Goal: Transaction & Acquisition: Purchase product/service

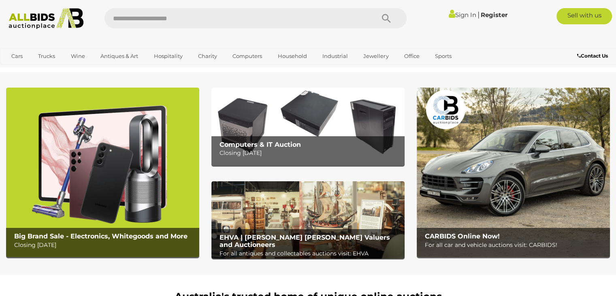
click at [499, 243] on p "For all car and vehicle auctions visit: CARBIDS!" at bounding box center [515, 245] width 181 height 10
click at [494, 15] on link "Register" at bounding box center [493, 15] width 27 height 8
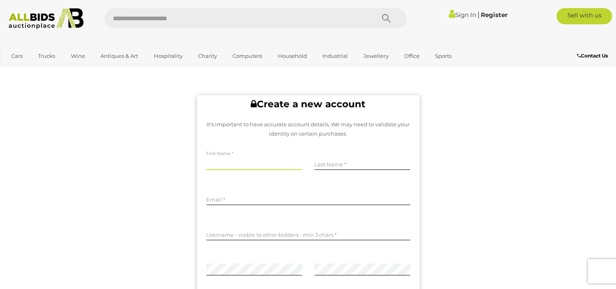
click at [234, 162] on input "text" at bounding box center [254, 164] width 96 height 12
type input "******"
click at [237, 201] on input "**********" at bounding box center [308, 199] width 204 height 12
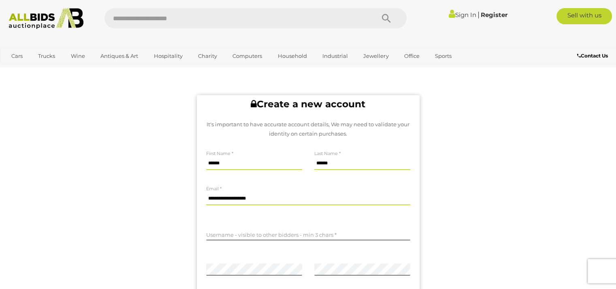
type input "**********"
click at [280, 234] on input "text" at bounding box center [308, 234] width 204 height 12
type input "*******"
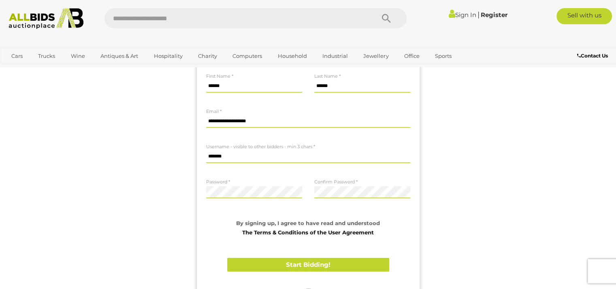
scroll to position [81, 0]
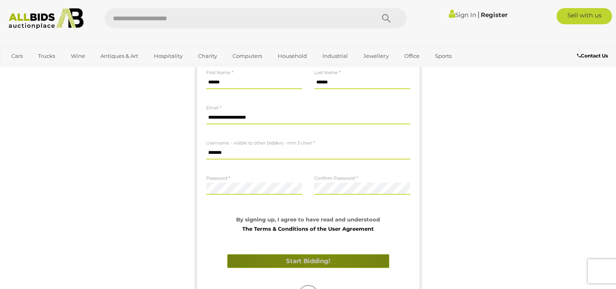
click at [315, 262] on button "Start Bidding!" at bounding box center [308, 261] width 162 height 14
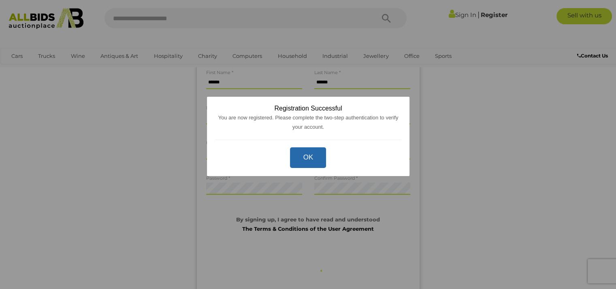
click at [311, 160] on button "OK" at bounding box center [308, 157] width 36 height 21
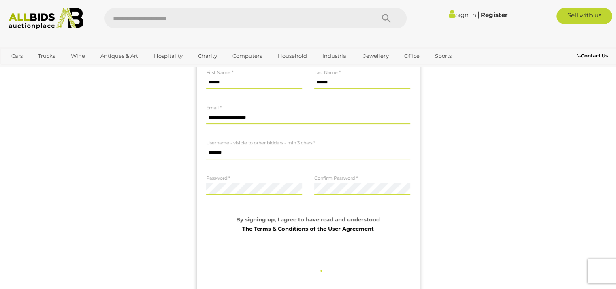
scroll to position [0, 0]
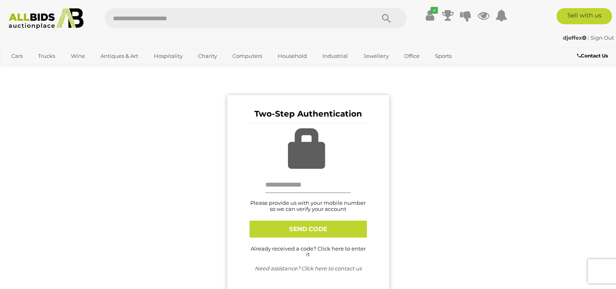
click at [305, 184] on input "text" at bounding box center [308, 185] width 86 height 16
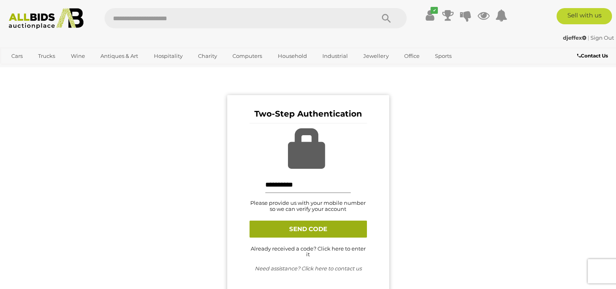
type input "**********"
click at [305, 226] on button "SEND CODE" at bounding box center [307, 229] width 117 height 17
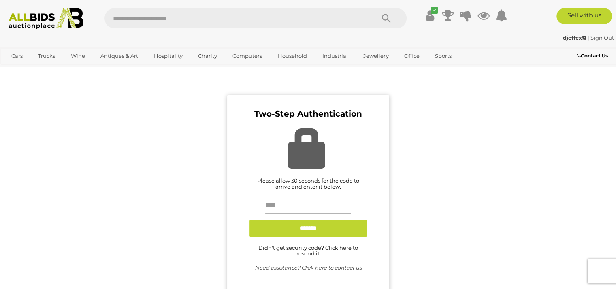
click at [308, 209] on input "text" at bounding box center [308, 206] width 86 height 16
type input "******"
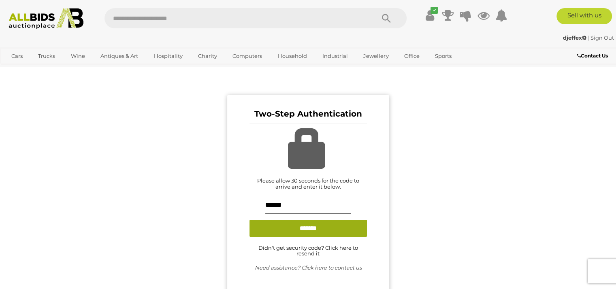
click at [303, 232] on input "*******" at bounding box center [307, 228] width 117 height 17
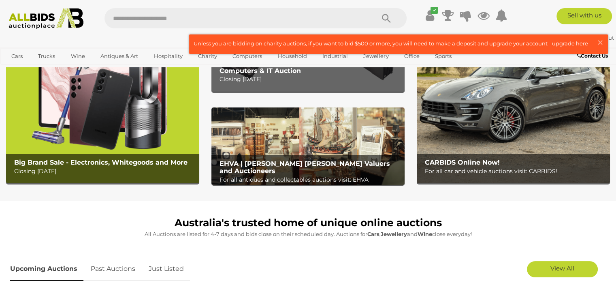
scroll to position [81, 0]
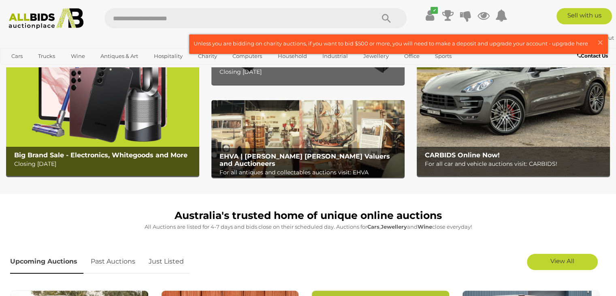
click at [335, 167] on p "For all antiques and collectables auctions visit: EHVA" at bounding box center [309, 172] width 181 height 10
click at [536, 96] on img at bounding box center [513, 90] width 193 height 169
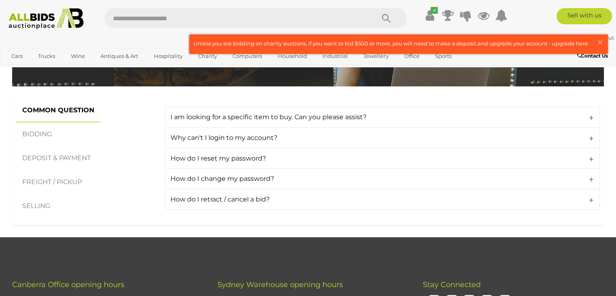
scroll to position [121, 0]
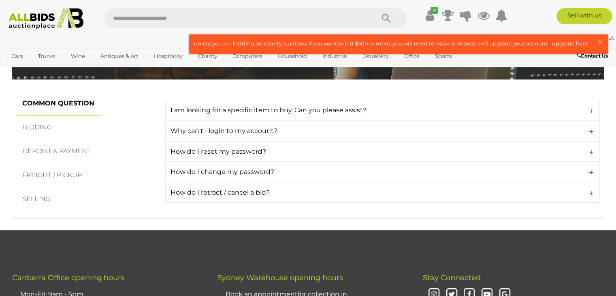
click at [53, 126] on link "BIDDING" at bounding box center [37, 127] width 42 height 24
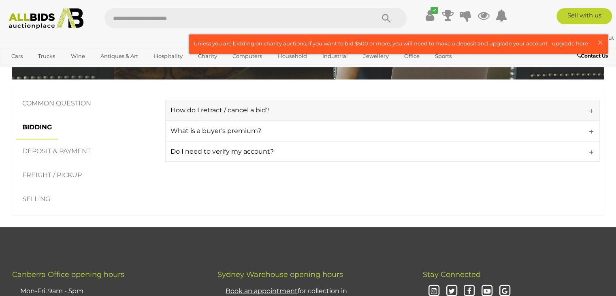
click at [590, 108] on link "How do I retract / cancel a bid?" at bounding box center [382, 110] width 435 height 21
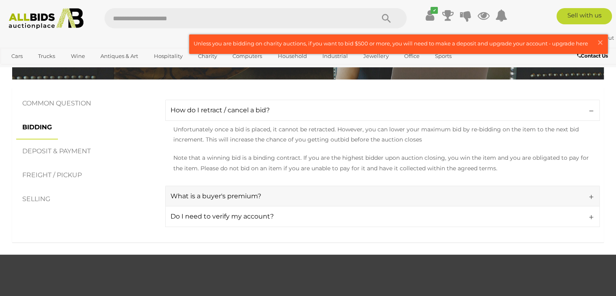
click at [590, 196] on link "What is a buyer's premium?" at bounding box center [382, 195] width 435 height 21
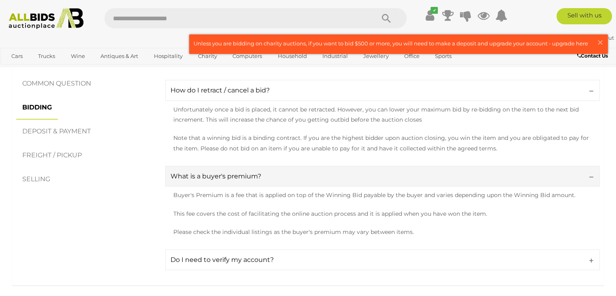
scroll to position [81, 0]
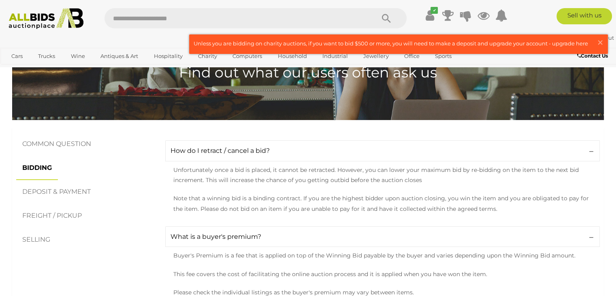
click at [66, 190] on link "DEPOSIT & PAYMENT" at bounding box center [56, 192] width 81 height 24
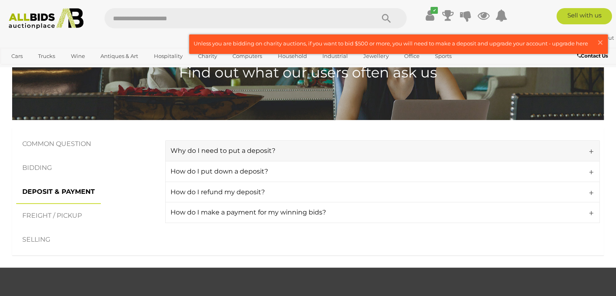
click at [279, 153] on h4 "Why do I need to put a deposit?" at bounding box center [380, 150] width 421 height 7
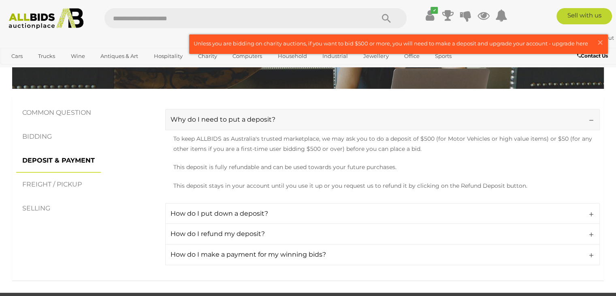
scroll to position [162, 0]
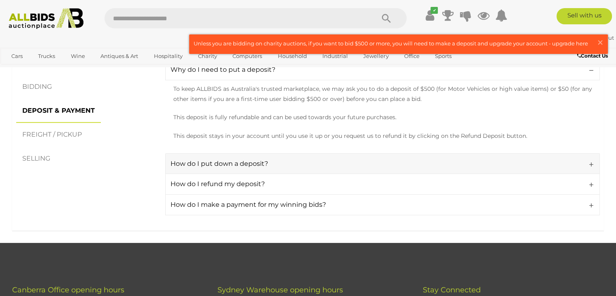
click at [277, 162] on h4 "How do I put down a deposit?" at bounding box center [380, 163] width 421 height 7
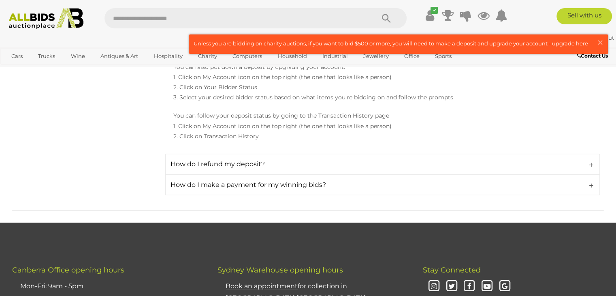
scroll to position [324, 0]
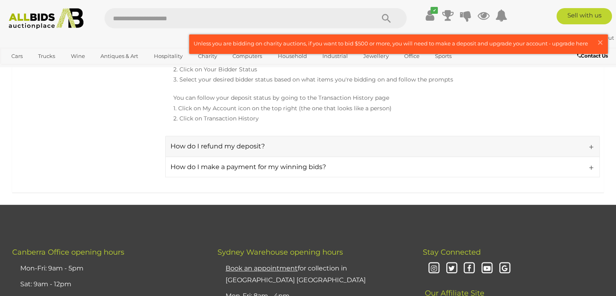
click at [293, 146] on h4 "How do I refund my deposit?" at bounding box center [380, 146] width 421 height 7
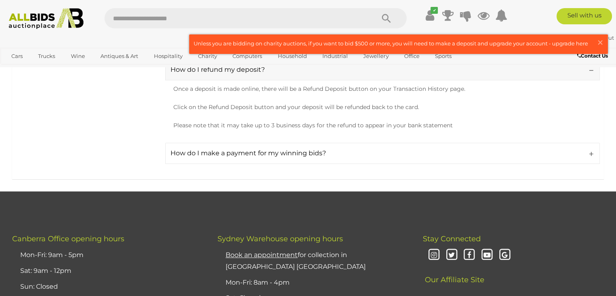
scroll to position [405, 0]
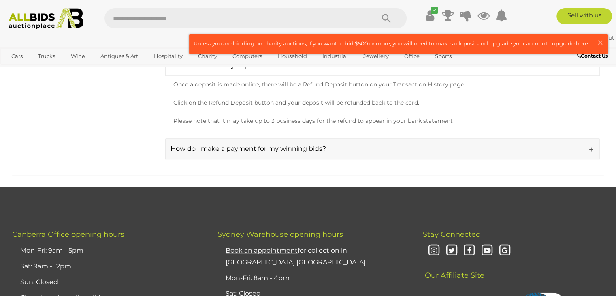
click at [301, 149] on h4 "How do I make a payment for my winning bids?" at bounding box center [380, 148] width 421 height 7
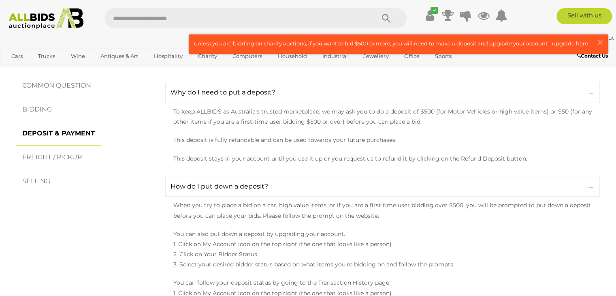
scroll to position [121, 0]
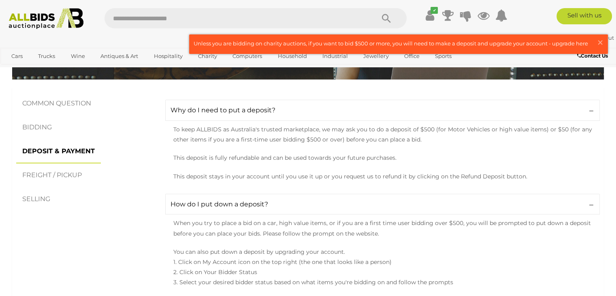
click at [55, 175] on link "FREIGHT / PICKUP" at bounding box center [52, 175] width 72 height 24
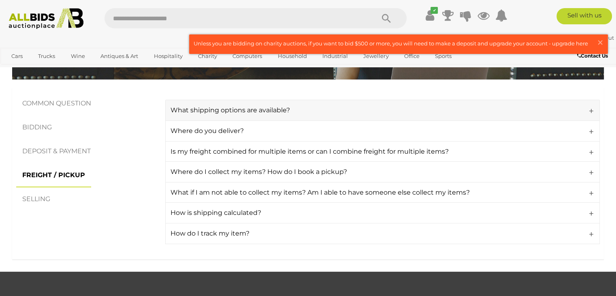
click at [352, 117] on link "What shipping options are available?" at bounding box center [382, 110] width 435 height 21
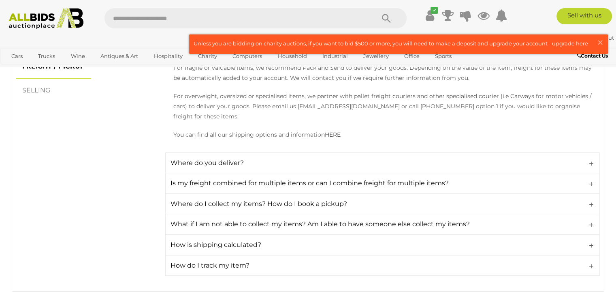
scroll to position [243, 0]
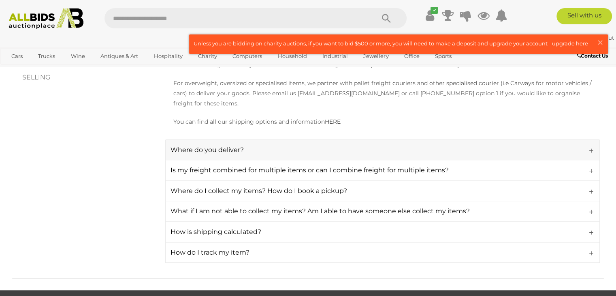
click at [423, 143] on link "Where do you deliver?" at bounding box center [382, 149] width 435 height 21
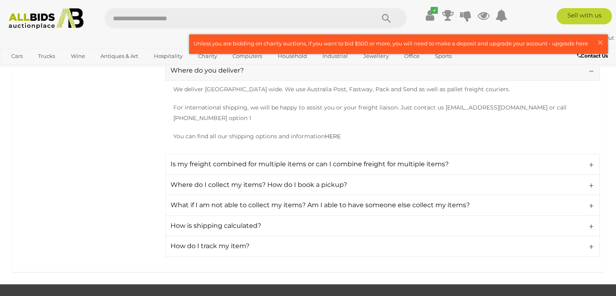
scroll to position [324, 0]
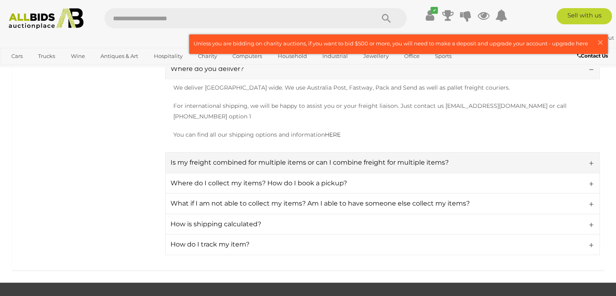
click at [423, 159] on h4 "Is my freight combined for multiple items or can I combine freight for multiple…" at bounding box center [380, 162] width 421 height 7
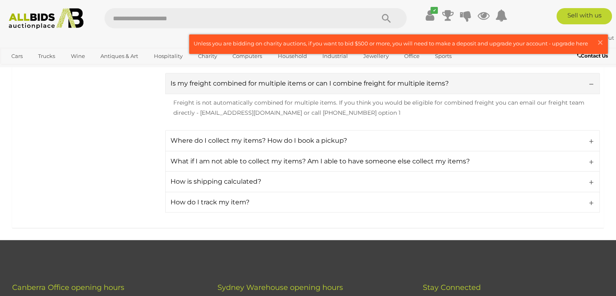
scroll to position [405, 0]
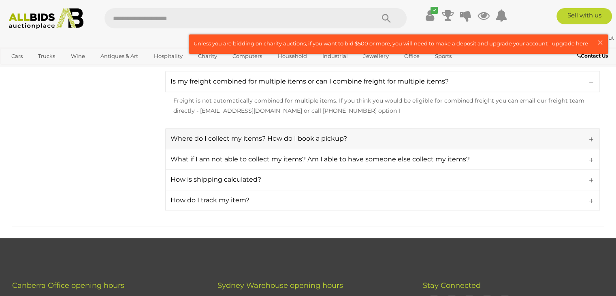
click at [435, 128] on link "Where do I collect my items? How do I book a pickup?" at bounding box center [382, 138] width 435 height 21
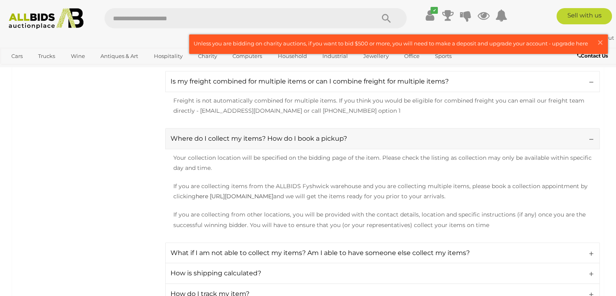
scroll to position [445, 0]
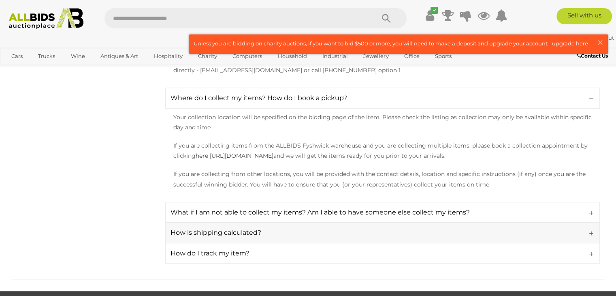
click at [358, 229] on h4 "How is shipping calculated?" at bounding box center [380, 232] width 421 height 7
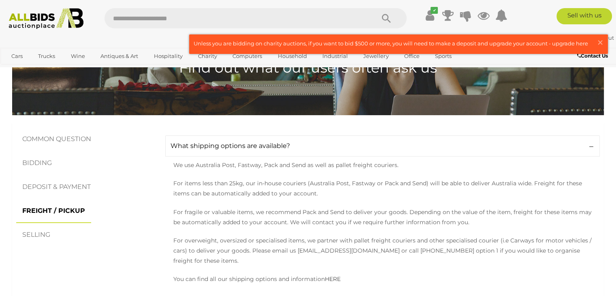
scroll to position [162, 0]
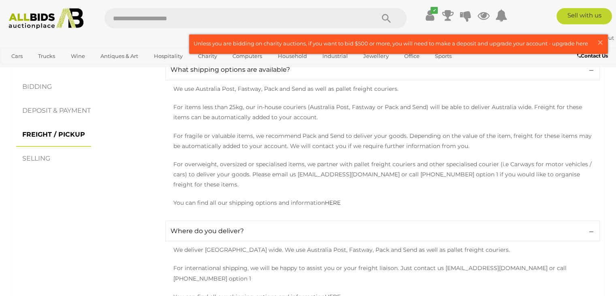
click at [58, 160] on li "SELLING" at bounding box center [56, 159] width 81 height 24
click at [47, 160] on link "SELLING" at bounding box center [36, 159] width 40 height 24
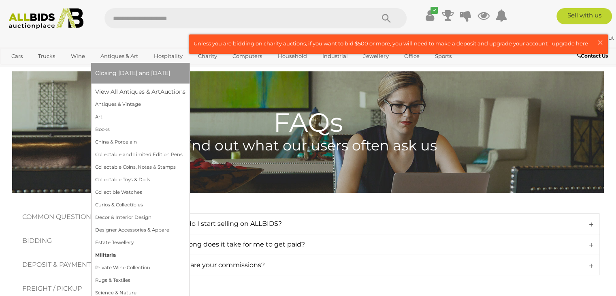
scroll to position [0, 0]
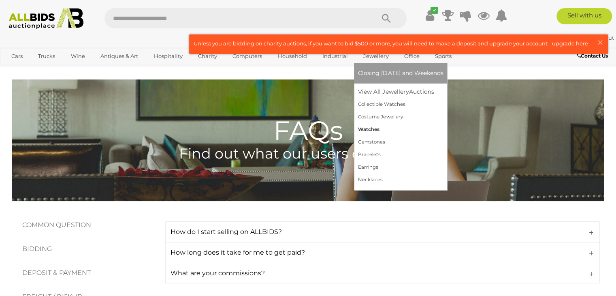
click at [376, 127] on link "Watches" at bounding box center [400, 129] width 85 height 13
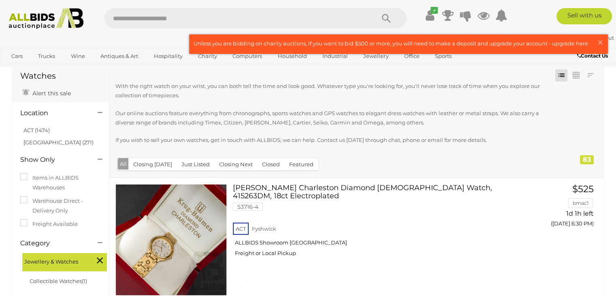
scroll to position [81, 0]
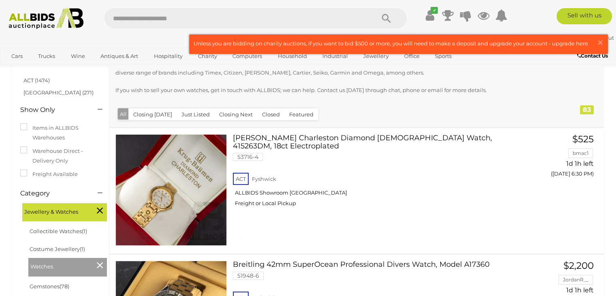
click at [162, 116] on button "Closing [DATE]" at bounding box center [152, 114] width 49 height 13
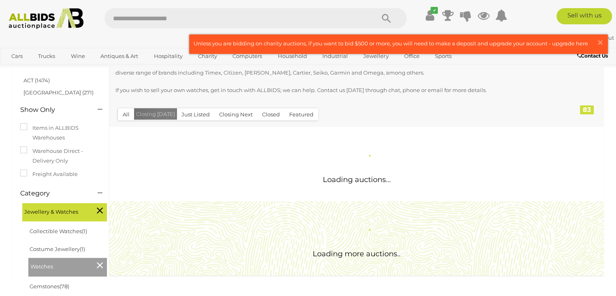
scroll to position [0, 0]
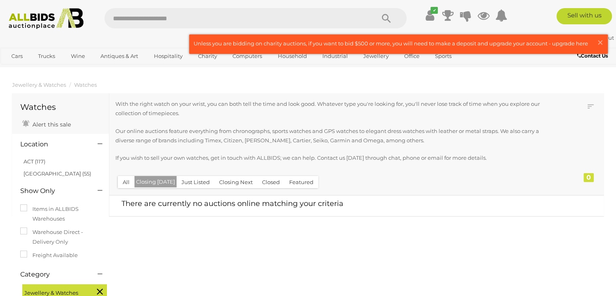
click at [127, 180] on button "All" at bounding box center [126, 182] width 17 height 13
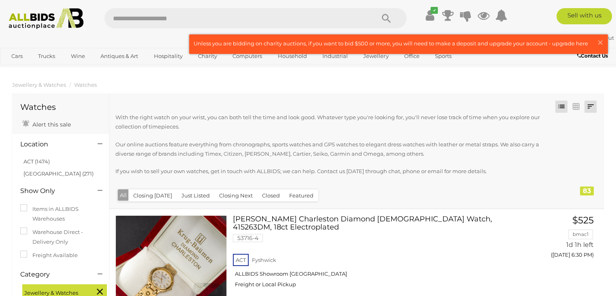
click at [588, 104] on link at bounding box center [590, 106] width 12 height 12
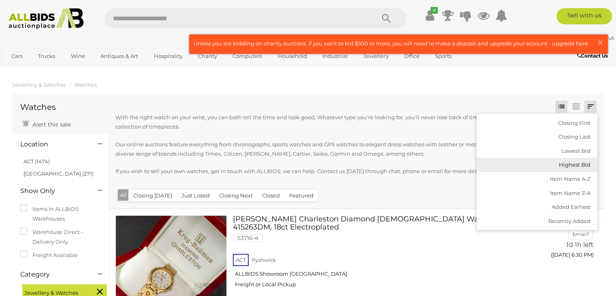
click at [573, 167] on link "Highest Bid" at bounding box center [537, 165] width 121 height 14
